Goal: Information Seeking & Learning: Learn about a topic

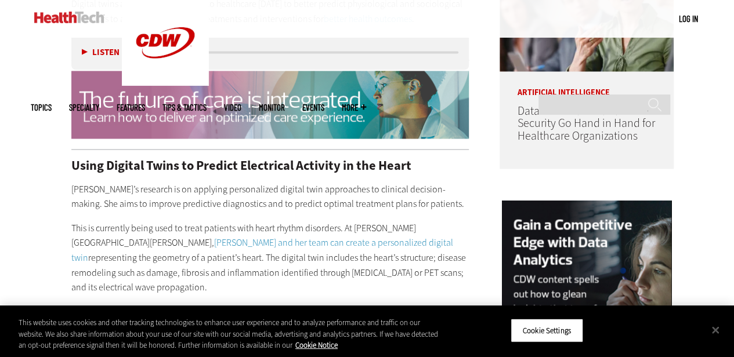
scroll to position [987, 0]
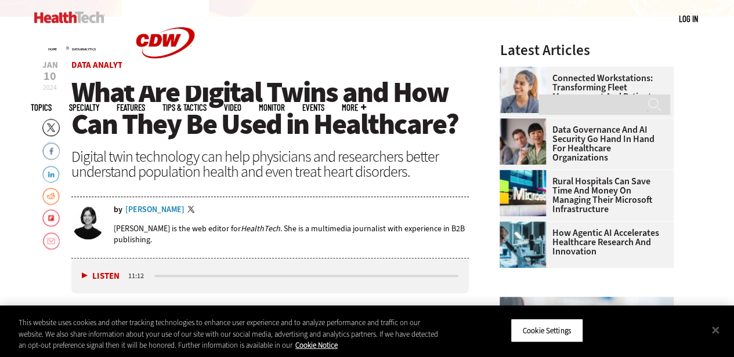
scroll to position [348, 0]
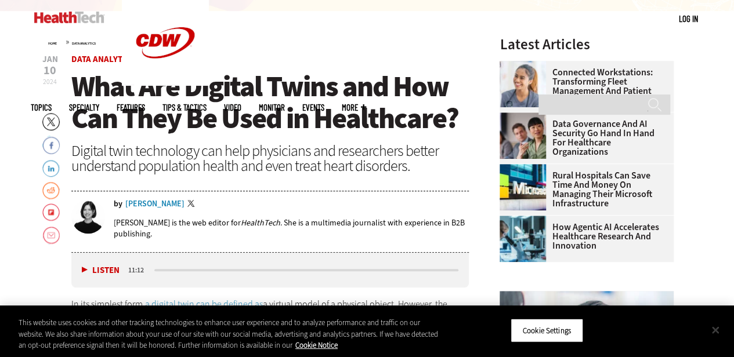
click at [718, 331] on button "Close" at bounding box center [716, 330] width 26 height 26
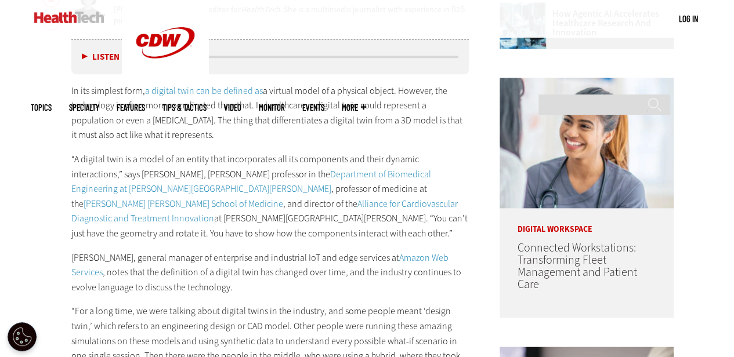
scroll to position [580, 0]
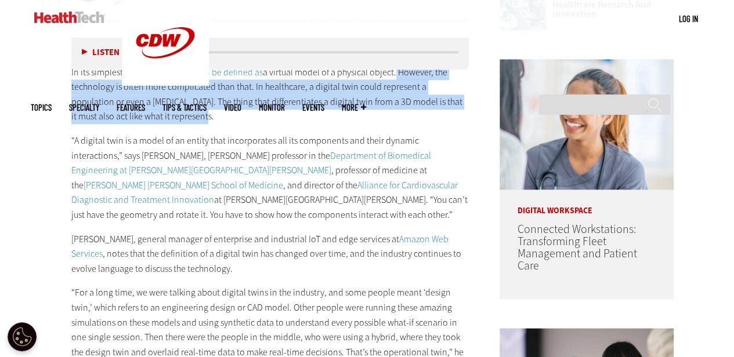
drag, startPoint x: 393, startPoint y: 77, endPoint x: 429, endPoint y: 119, distance: 56.0
click at [429, 119] on p "In its simplest form, a digital twin can be defined as a virtual model of a phy…" at bounding box center [270, 94] width 398 height 59
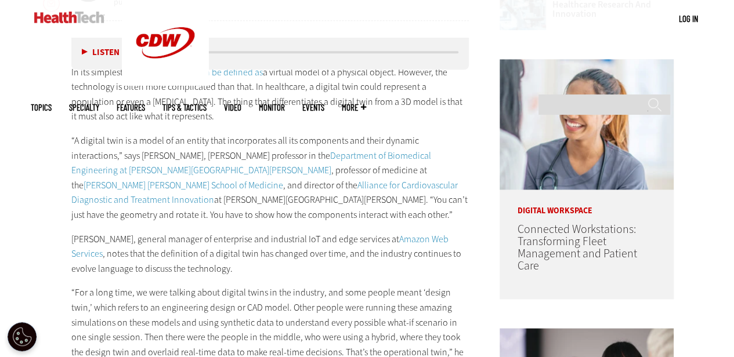
click at [420, 130] on div "In its simplest form, a digital twin can be defined as a virtual model of a phy…" at bounding box center [270, 251] width 398 height 373
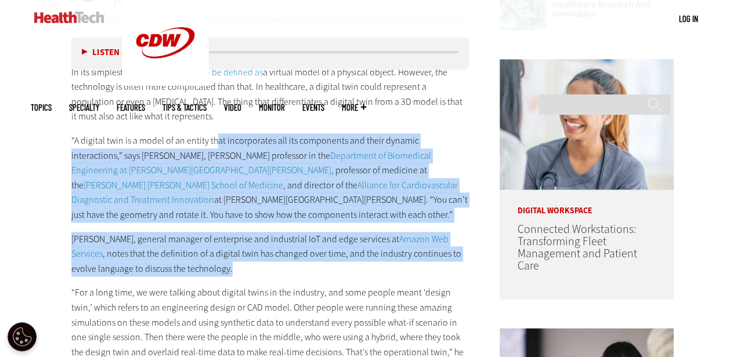
drag, startPoint x: 216, startPoint y: 143, endPoint x: 267, endPoint y: 245, distance: 114.7
click at [262, 247] on div "In its simplest form, a digital twin can be defined as a virtual model of a phy…" at bounding box center [270, 251] width 398 height 373
click at [267, 245] on p "Michael MacKenzie, general manager of enterprise and industrial IoT and edge se…" at bounding box center [270, 254] width 398 height 45
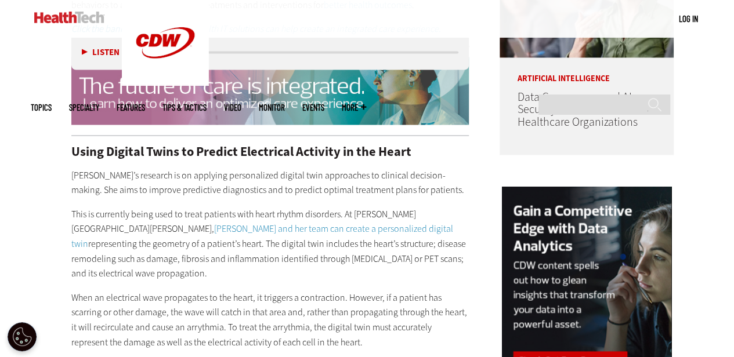
scroll to position [987, 0]
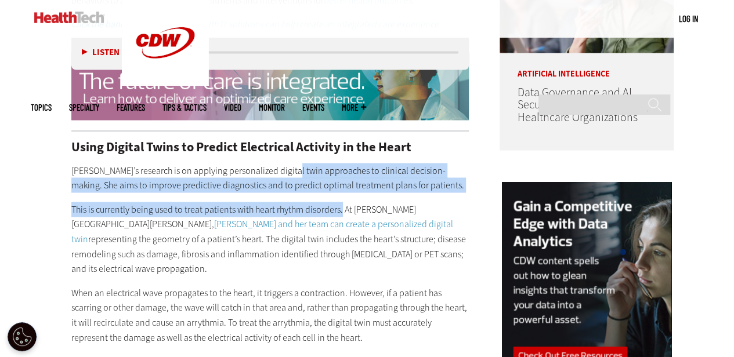
drag, startPoint x: 290, startPoint y: 156, endPoint x: 341, endPoint y: 189, distance: 61.6
click at [341, 189] on div "Using Digital Twins to Predict Electrical Activity in the Heart Trayanova’s res…" at bounding box center [270, 281] width 398 height 282
click at [341, 202] on p "This is currently being used to treat patients with heart rhythm disorders. At …" at bounding box center [270, 239] width 398 height 74
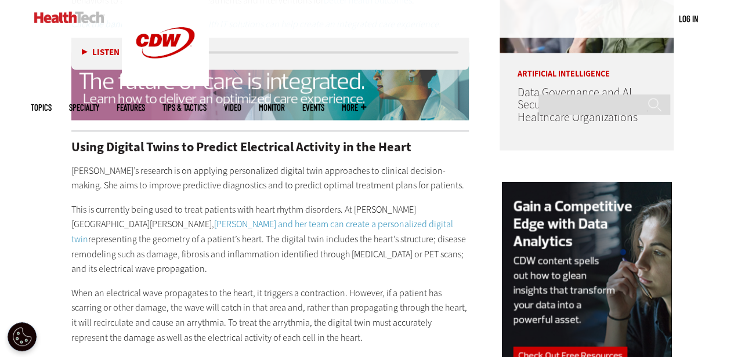
scroll to position [1103, 0]
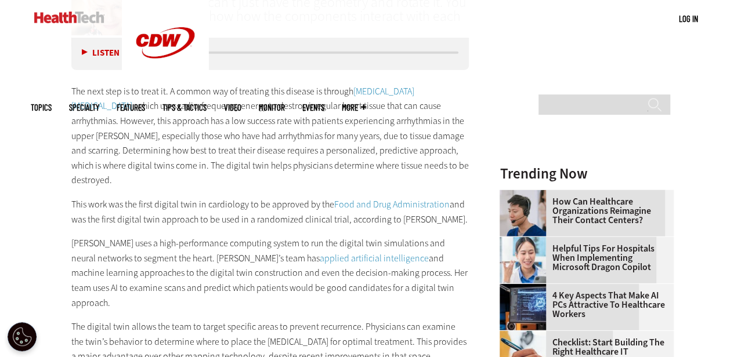
scroll to position [1536, 0]
